Goal: Navigation & Orientation: Find specific page/section

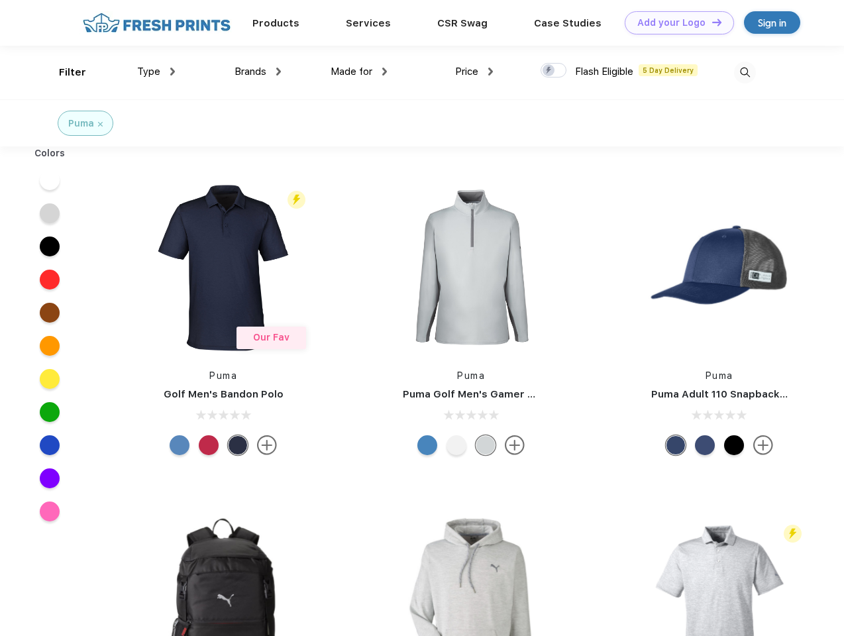
scroll to position [1, 0]
click at [674, 23] on link "Add your Logo Design Tool" at bounding box center [679, 22] width 109 height 23
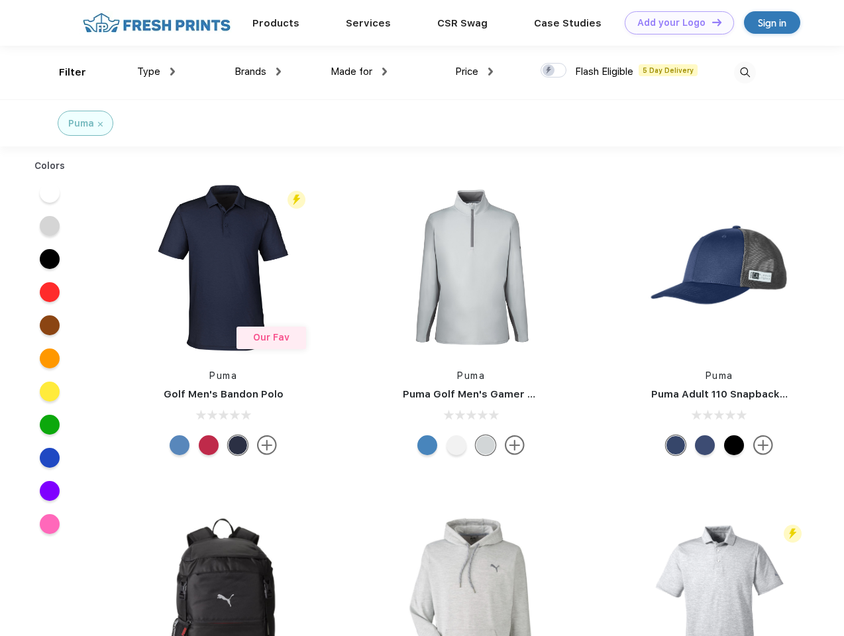
click at [0, 0] on div "Design Tool" at bounding box center [0, 0] width 0 height 0
click at [711, 22] on link "Add your Logo Design Tool" at bounding box center [679, 22] width 109 height 23
click at [64, 72] on div "Filter" at bounding box center [72, 72] width 27 height 15
click at [156, 72] on span "Type" at bounding box center [148, 72] width 23 height 12
click at [258, 72] on span "Brands" at bounding box center [250, 72] width 32 height 12
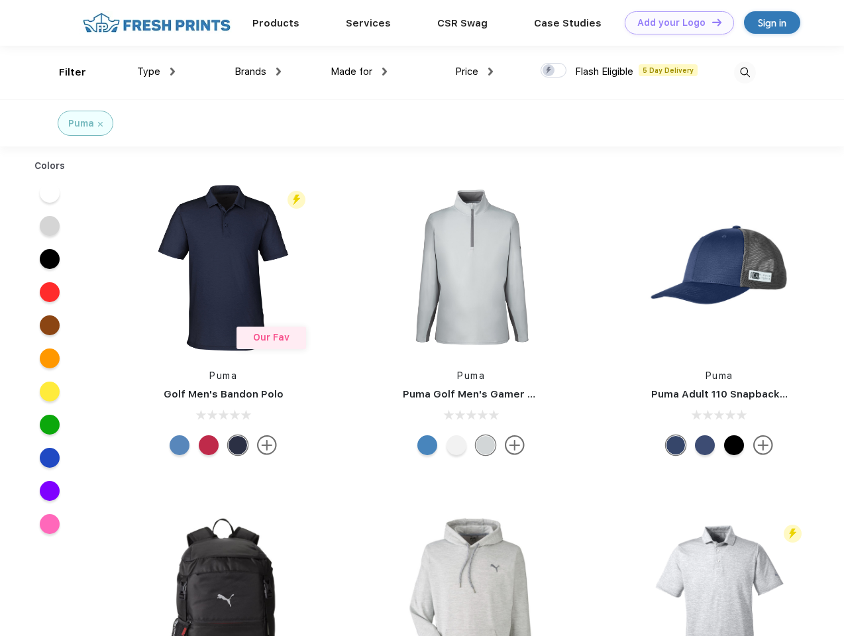
click at [359, 72] on span "Made for" at bounding box center [352, 72] width 42 height 12
click at [474, 72] on span "Price" at bounding box center [466, 72] width 23 height 12
click at [554, 71] on div at bounding box center [553, 70] width 26 height 15
click at [549, 71] on input "checkbox" at bounding box center [544, 66] width 9 height 9
click at [745, 72] on img at bounding box center [745, 73] width 22 height 22
